Goal: Transaction & Acquisition: Purchase product/service

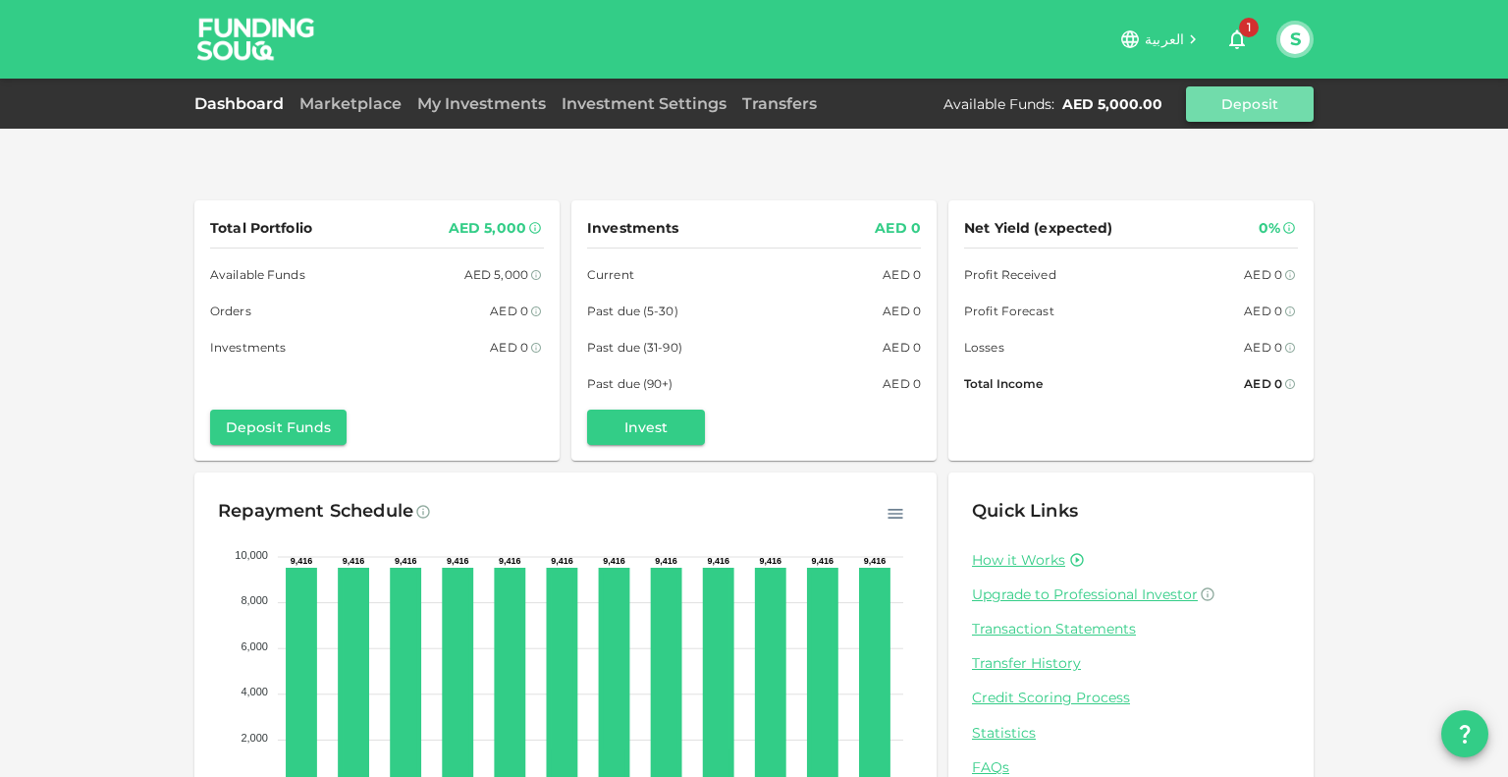
click at [1248, 105] on button "Deposit" at bounding box center [1250, 103] width 128 height 35
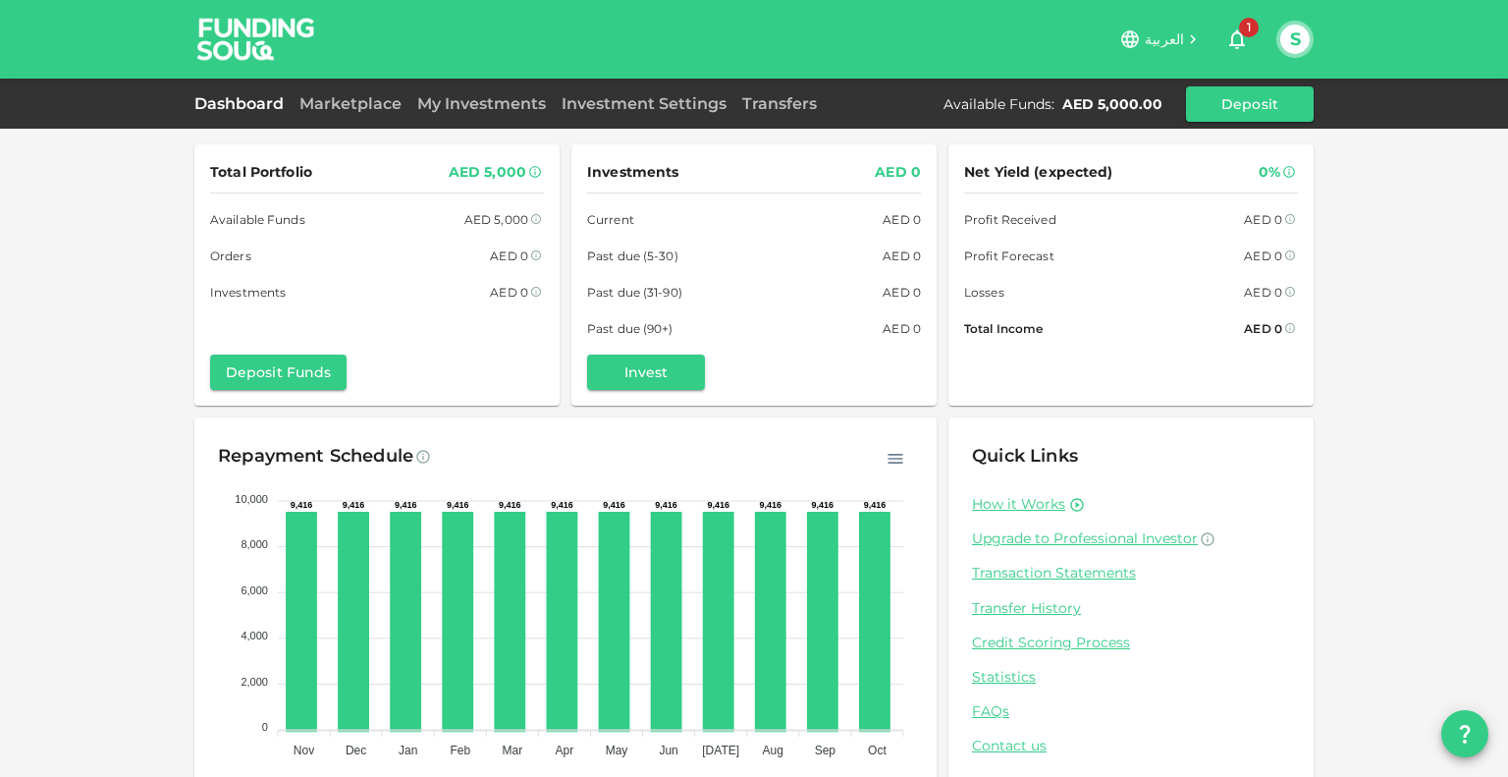
click at [477, 93] on div "My Investments" at bounding box center [482, 104] width 144 height 24
click at [629, 350] on div "Investments AED 0 Current AED 0 Past due (5-30) AED 0 Past due (31-90) AED 0 Pa…" at bounding box center [754, 275] width 334 height 230
click at [650, 372] on button "Invest" at bounding box center [646, 372] width 118 height 35
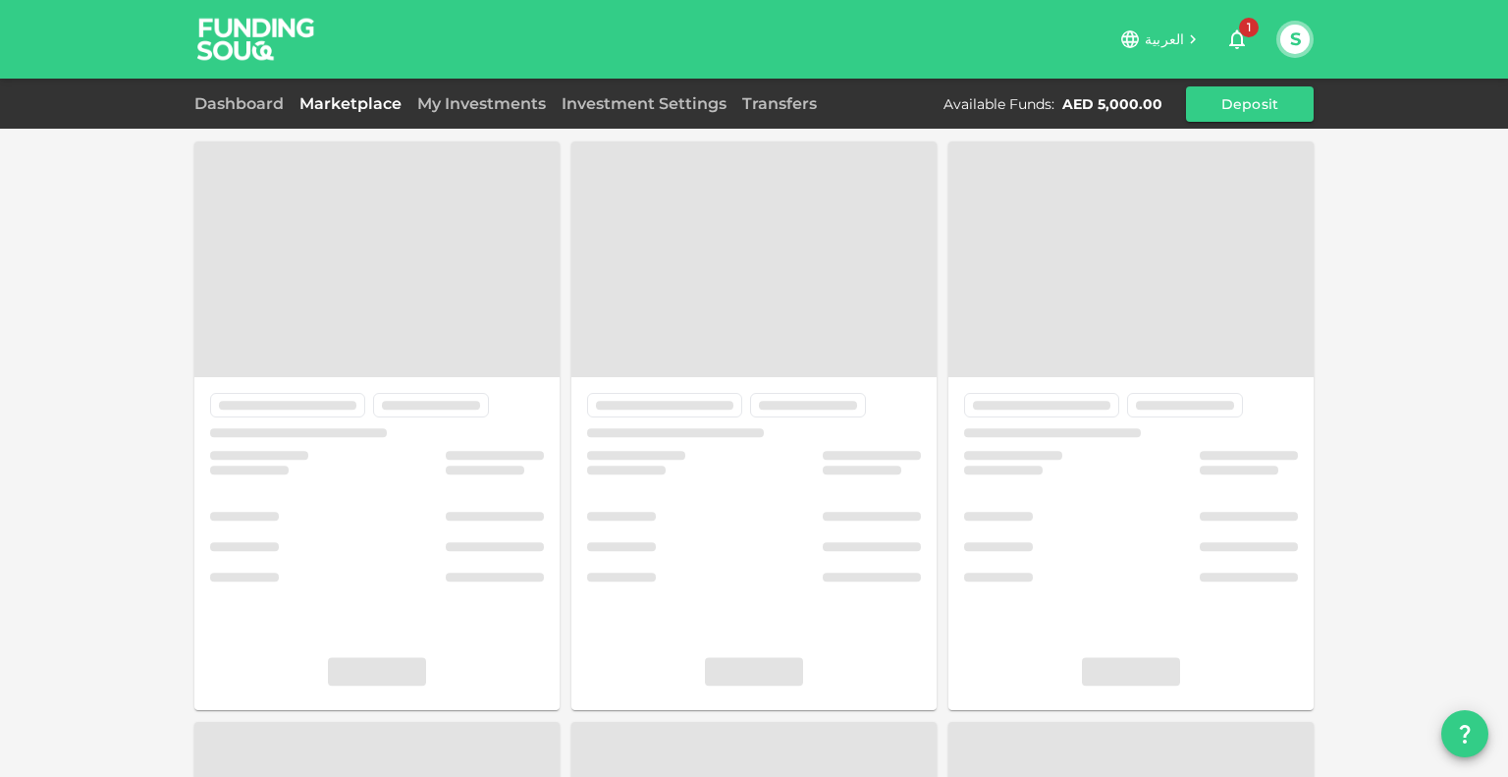
click at [650, 372] on span at bounding box center [754, 259] width 365 height 236
